Goal: Task Accomplishment & Management: Complete application form

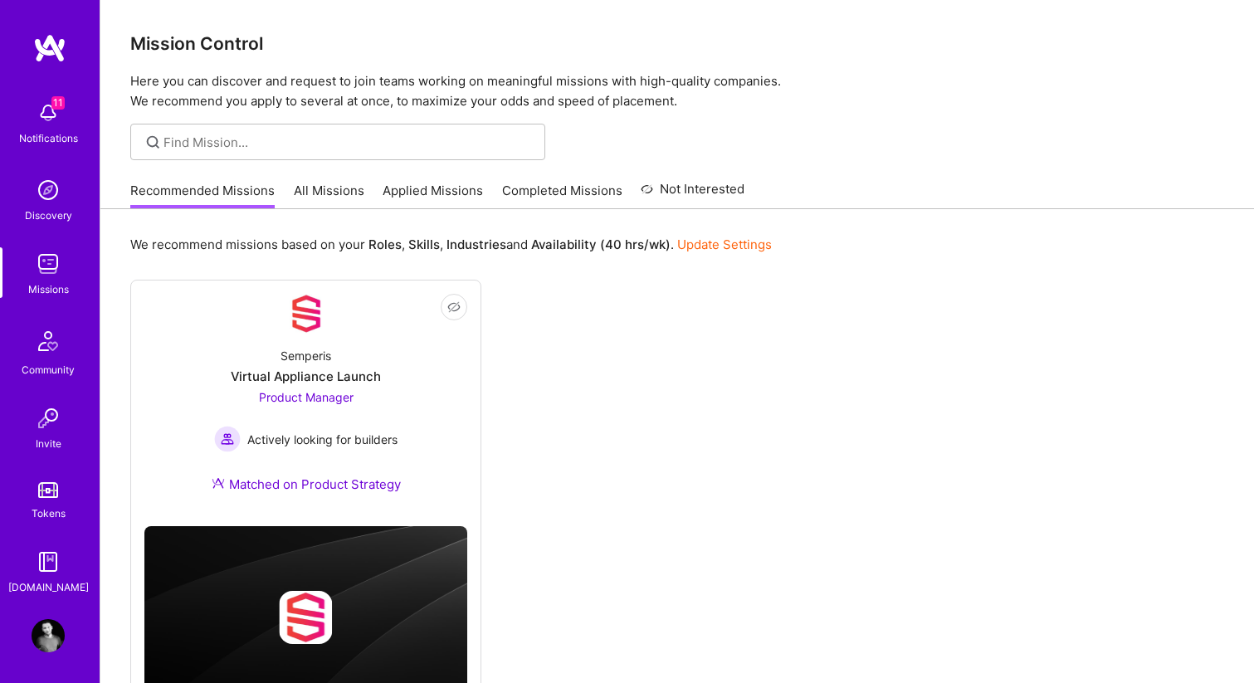
click at [54, 120] on img at bounding box center [48, 112] width 33 height 33
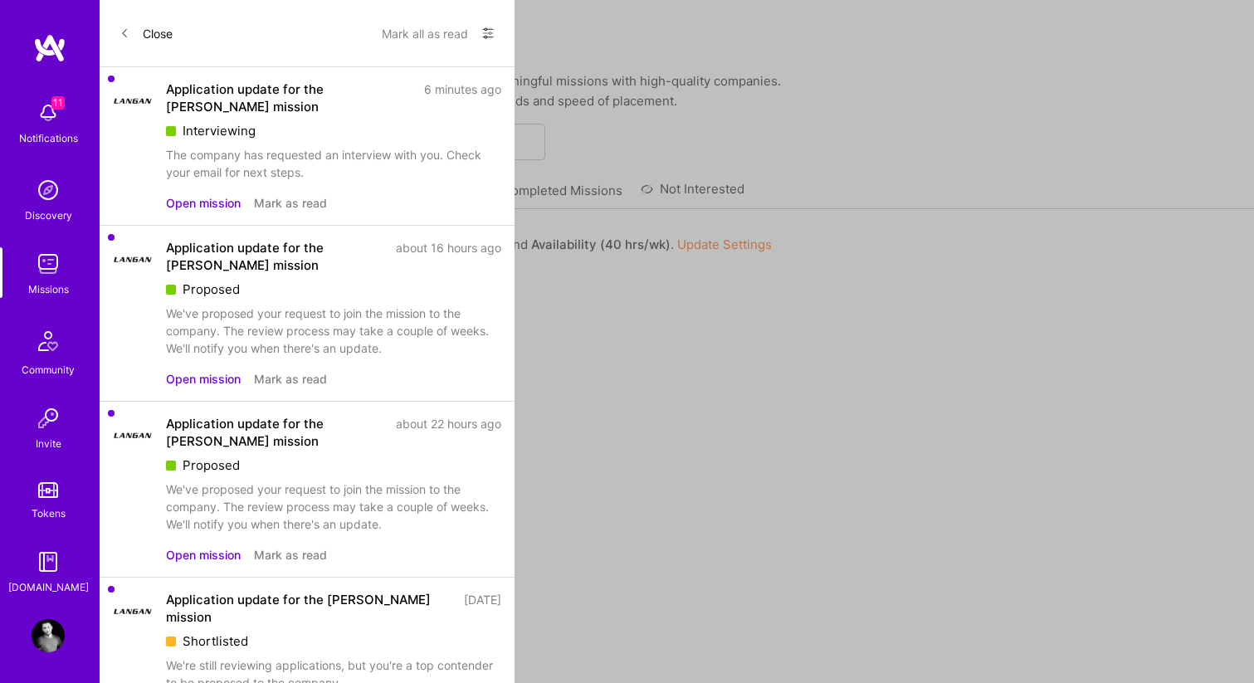
click at [323, 159] on div "The company has requested an interview with you. Check your email for next step…" at bounding box center [333, 163] width 335 height 35
click at [188, 207] on button "Open mission" at bounding box center [203, 202] width 75 height 17
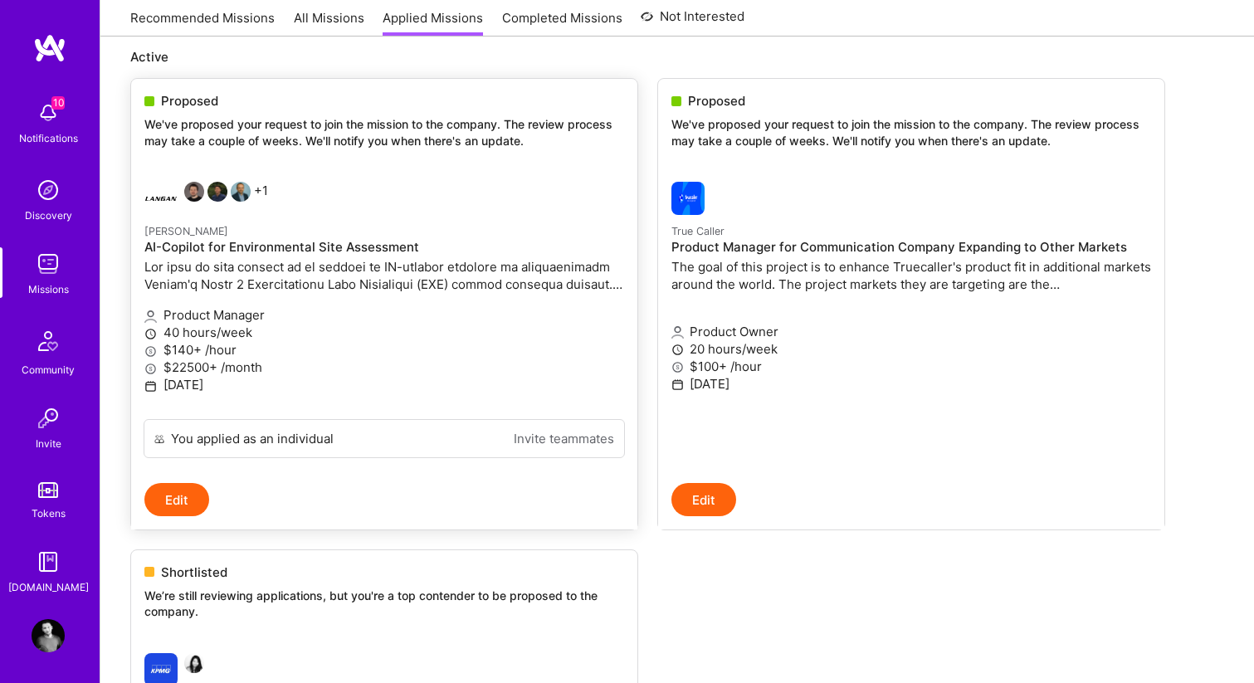
scroll to position [195, 0]
click at [331, 246] on h4 "AI-Copilot for Environmental Site Assessment" at bounding box center [384, 245] width 480 height 15
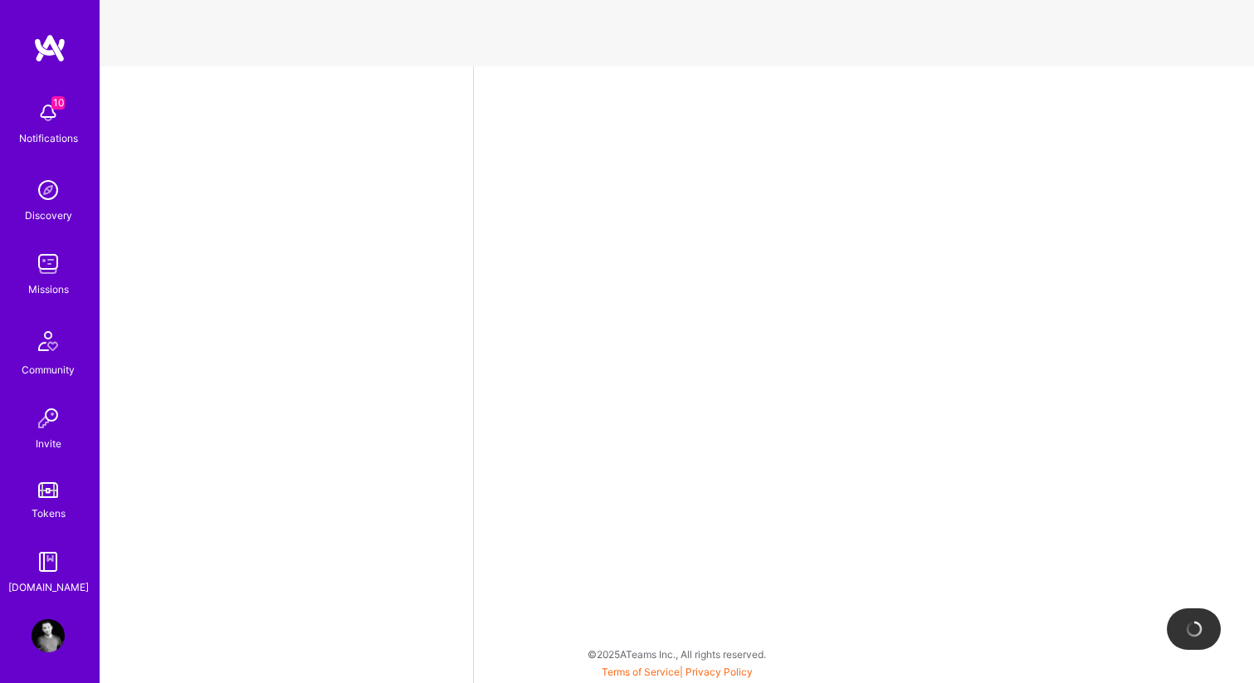
select select "US"
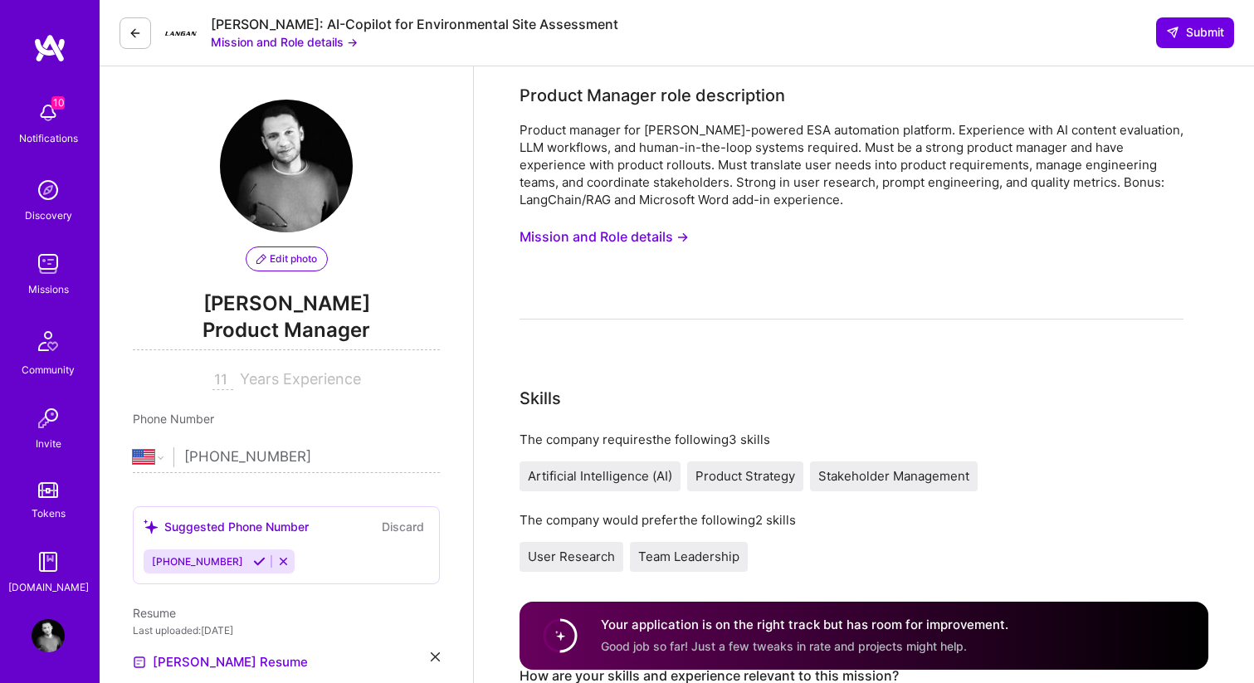
click at [646, 241] on button "Mission and Role details →" at bounding box center [604, 237] width 169 height 31
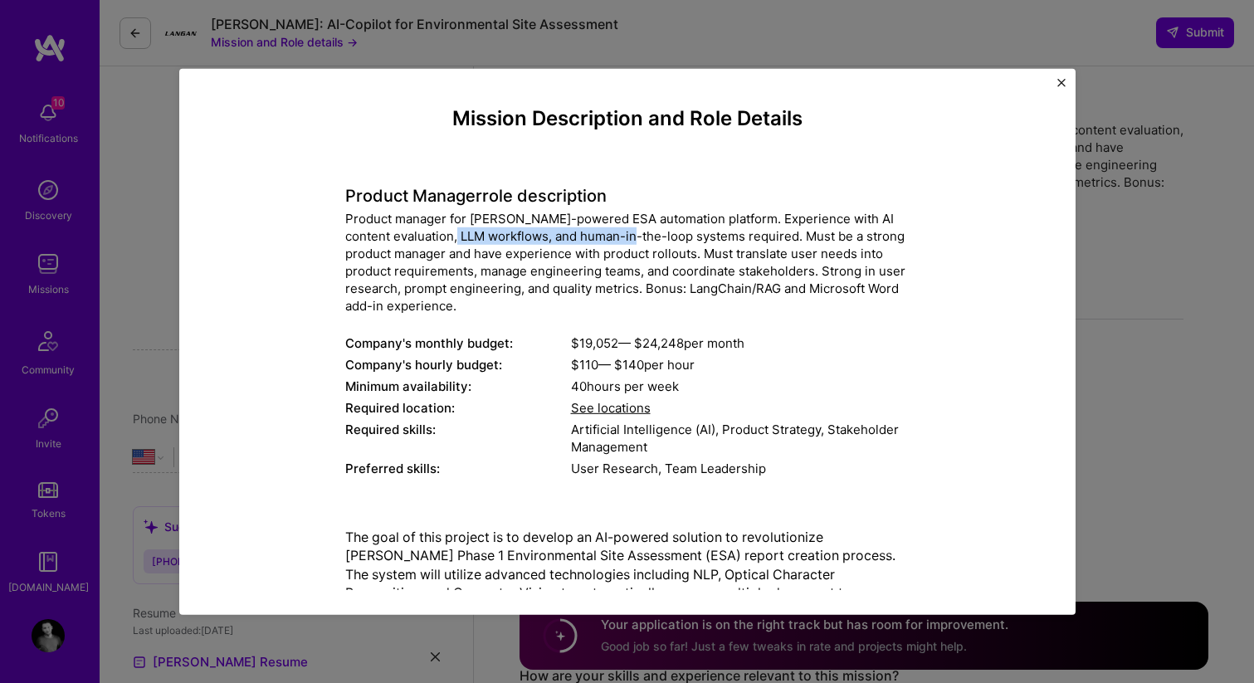
drag, startPoint x: 416, startPoint y: 237, endPoint x: 598, endPoint y: 237, distance: 181.8
click at [598, 237] on div "Product manager for [PERSON_NAME]-powered ESA automation platform. Experience w…" at bounding box center [627, 262] width 564 height 105
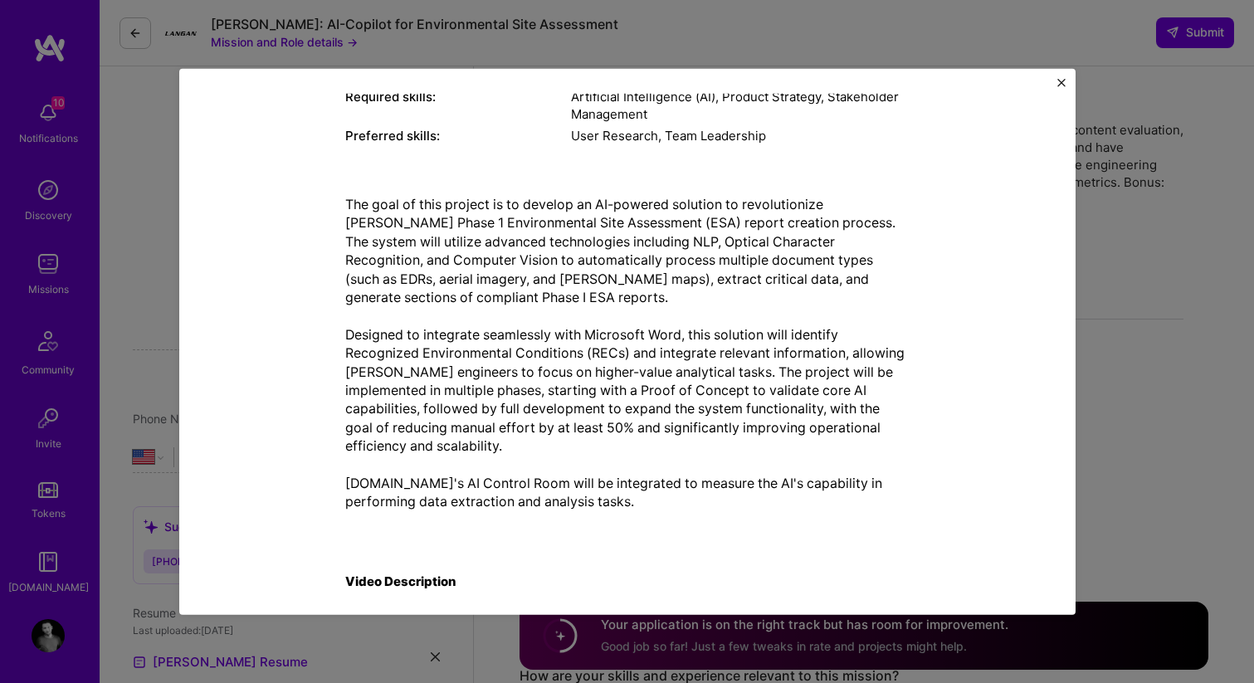
scroll to position [348, 0]
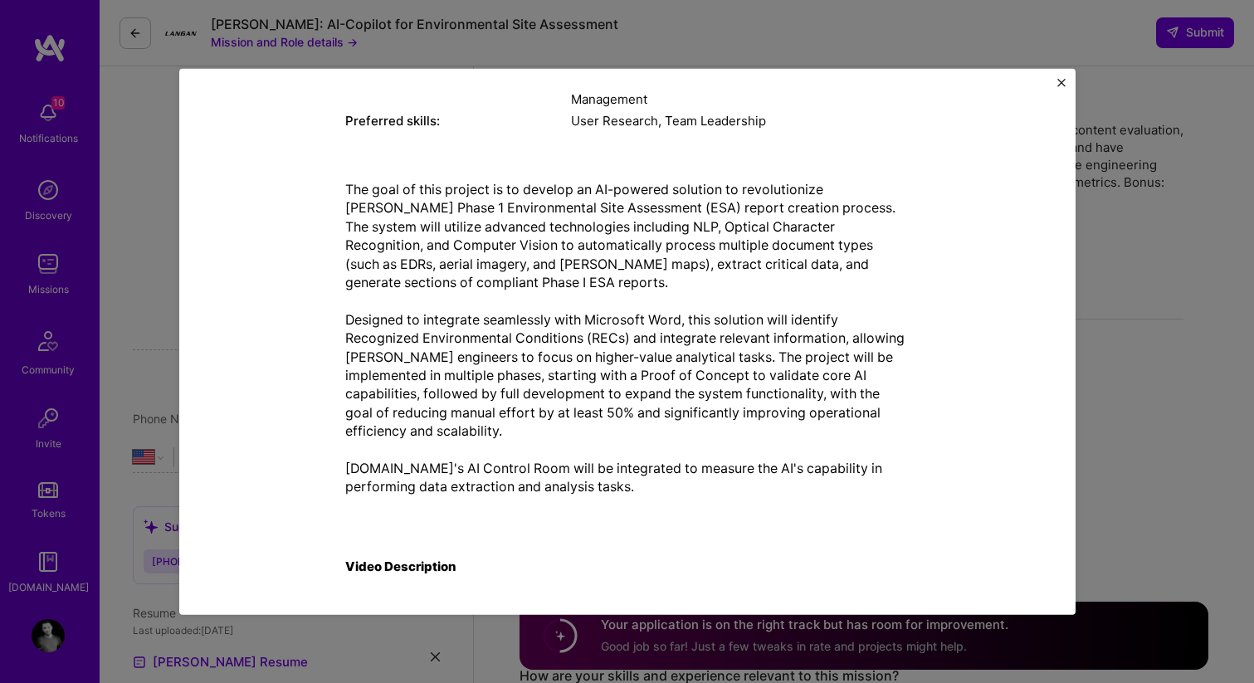
click at [823, 187] on p "The goal of this project is to develop an AI-powered solution to revolutionize …" at bounding box center [627, 338] width 564 height 316
click at [849, 188] on p "The goal of this project is to develop an AI-powered solution to revolutionize …" at bounding box center [627, 338] width 564 height 316
copy p "[PERSON_NAME]"
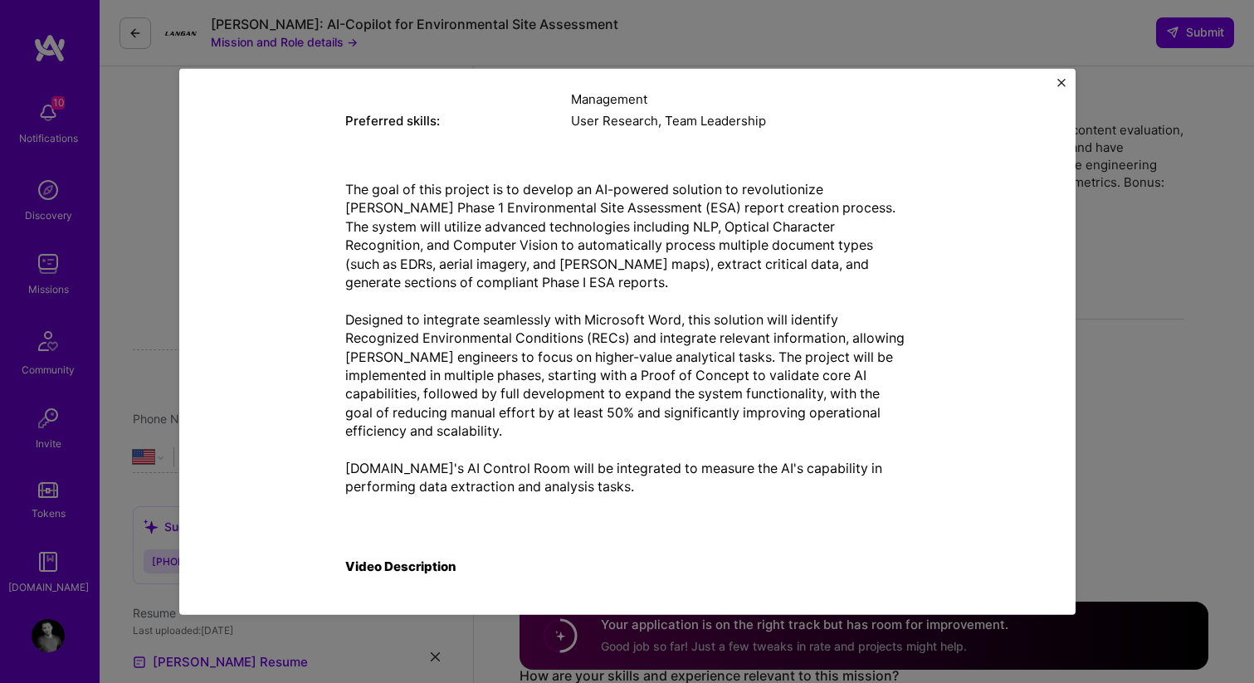
click at [750, 259] on p "The goal of this project is to develop an AI-powered solution to revolutionize …" at bounding box center [627, 338] width 564 height 316
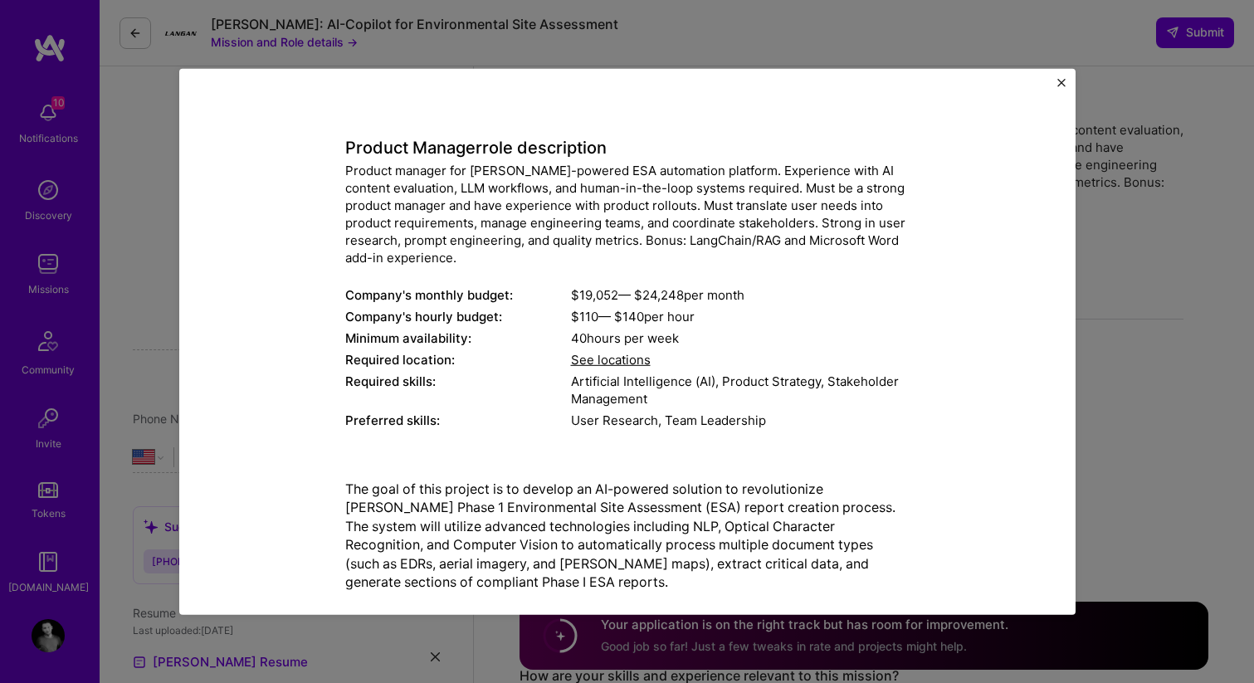
scroll to position [0, 0]
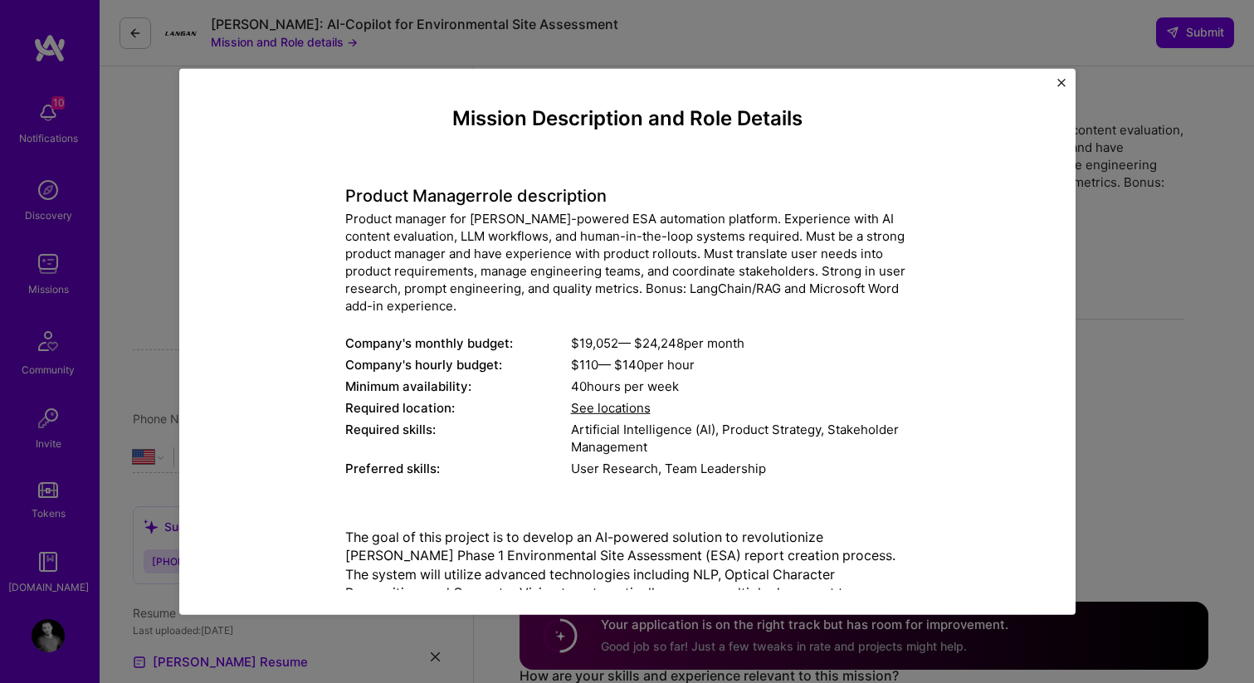
click at [566, 52] on div "Mission Description and Role Details Product Manager role description Product m…" at bounding box center [627, 341] width 1254 height 683
